Goal: Check status: Check status

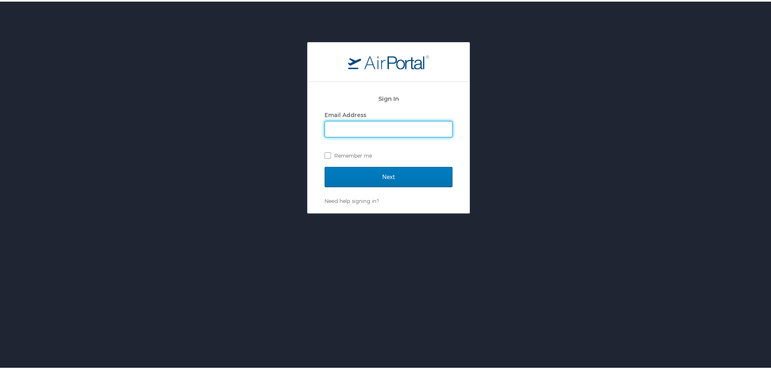
drag, startPoint x: 407, startPoint y: 123, endPoint x: 405, endPoint y: 132, distance: 8.7
click at [407, 123] on input "Email Address" at bounding box center [388, 127] width 127 height 15
type input "kim.beesley@pikespeak.edu"
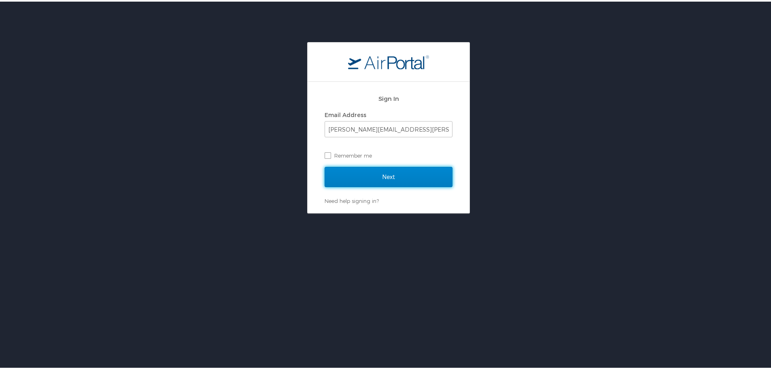
click at [394, 175] on input "Next" at bounding box center [389, 175] width 128 height 20
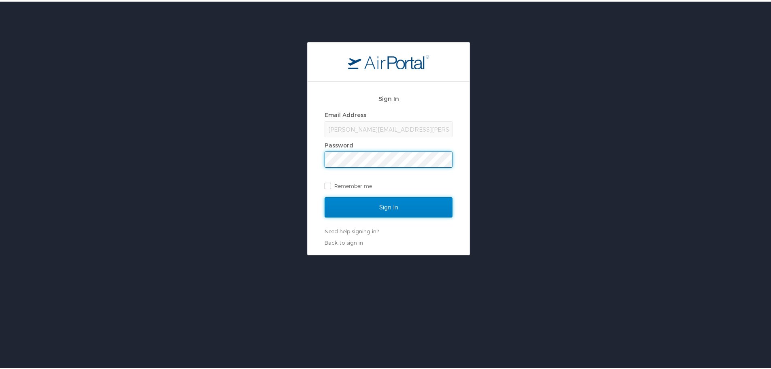
click at [380, 207] on input "Sign In" at bounding box center [389, 206] width 128 height 20
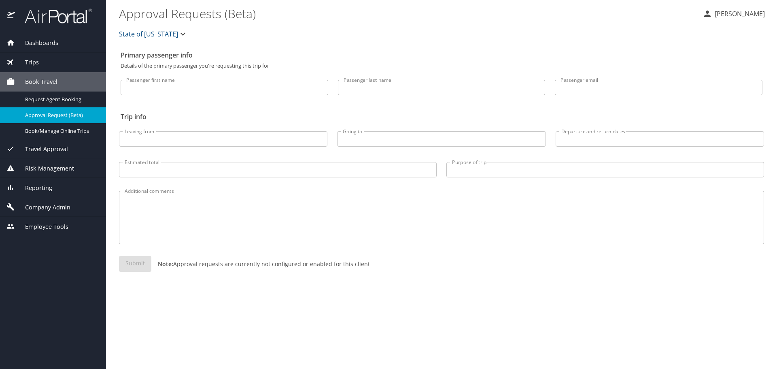
click at [51, 65] on div "Trips" at bounding box center [52, 62] width 93 height 9
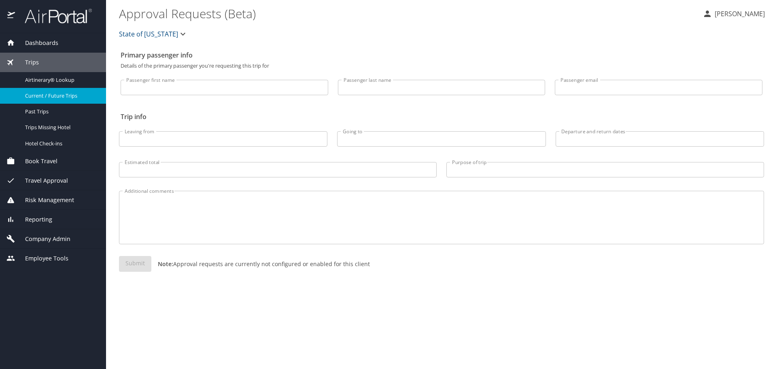
click at [66, 100] on div "Current / Future Trips" at bounding box center [52, 95] width 93 height 9
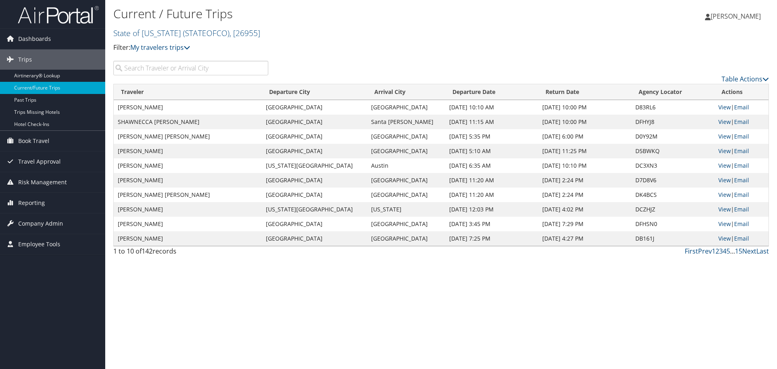
click at [221, 72] on input "search" at bounding box center [190, 68] width 155 height 15
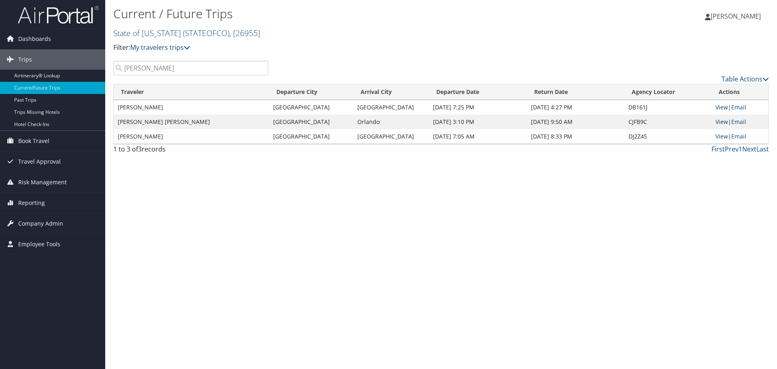
type input "[PERSON_NAME]"
click at [720, 121] on link "View" at bounding box center [722, 122] width 13 height 8
